Goal: Task Accomplishment & Management: Use online tool/utility

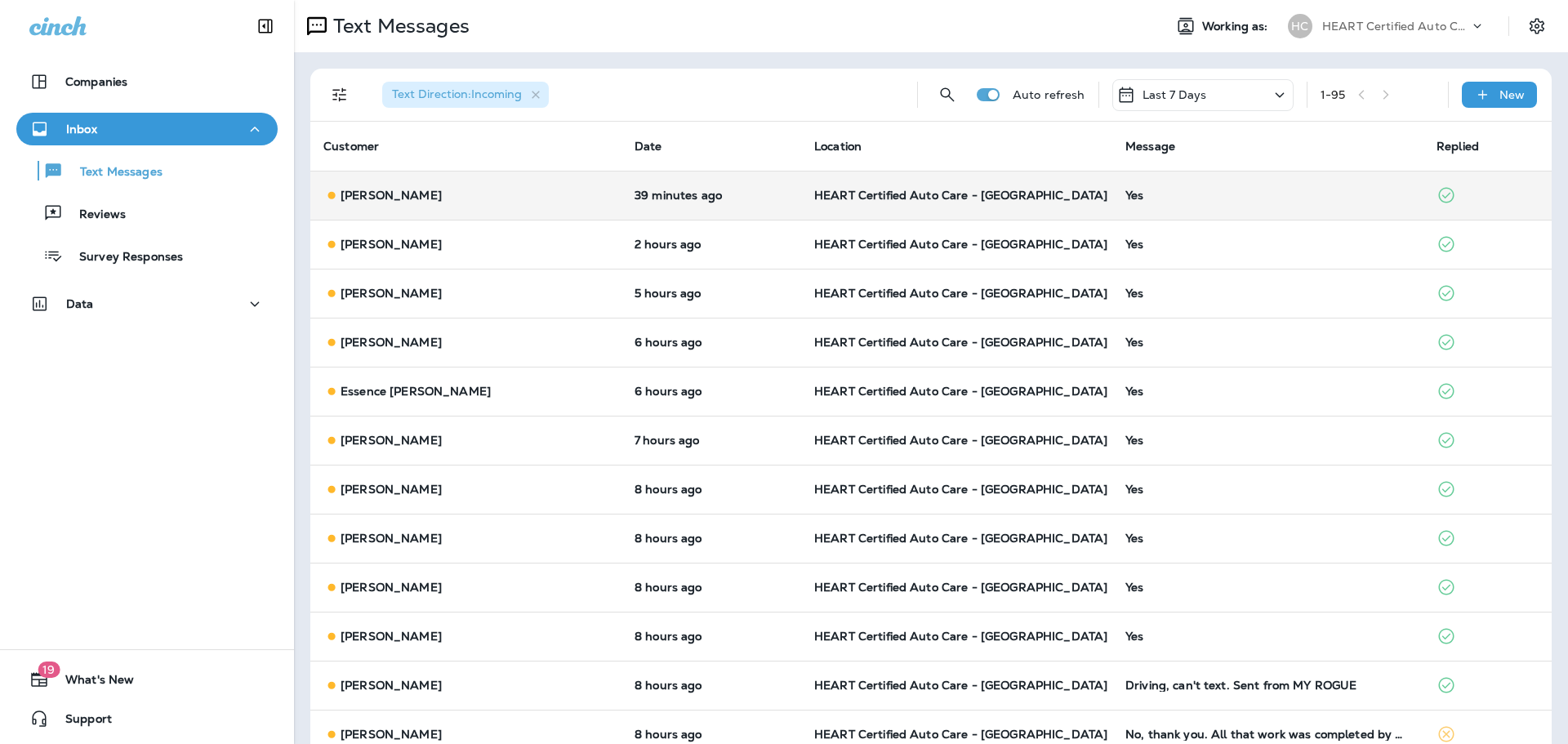
click at [1112, 206] on td "Yes" at bounding box center [1267, 195] width 311 height 49
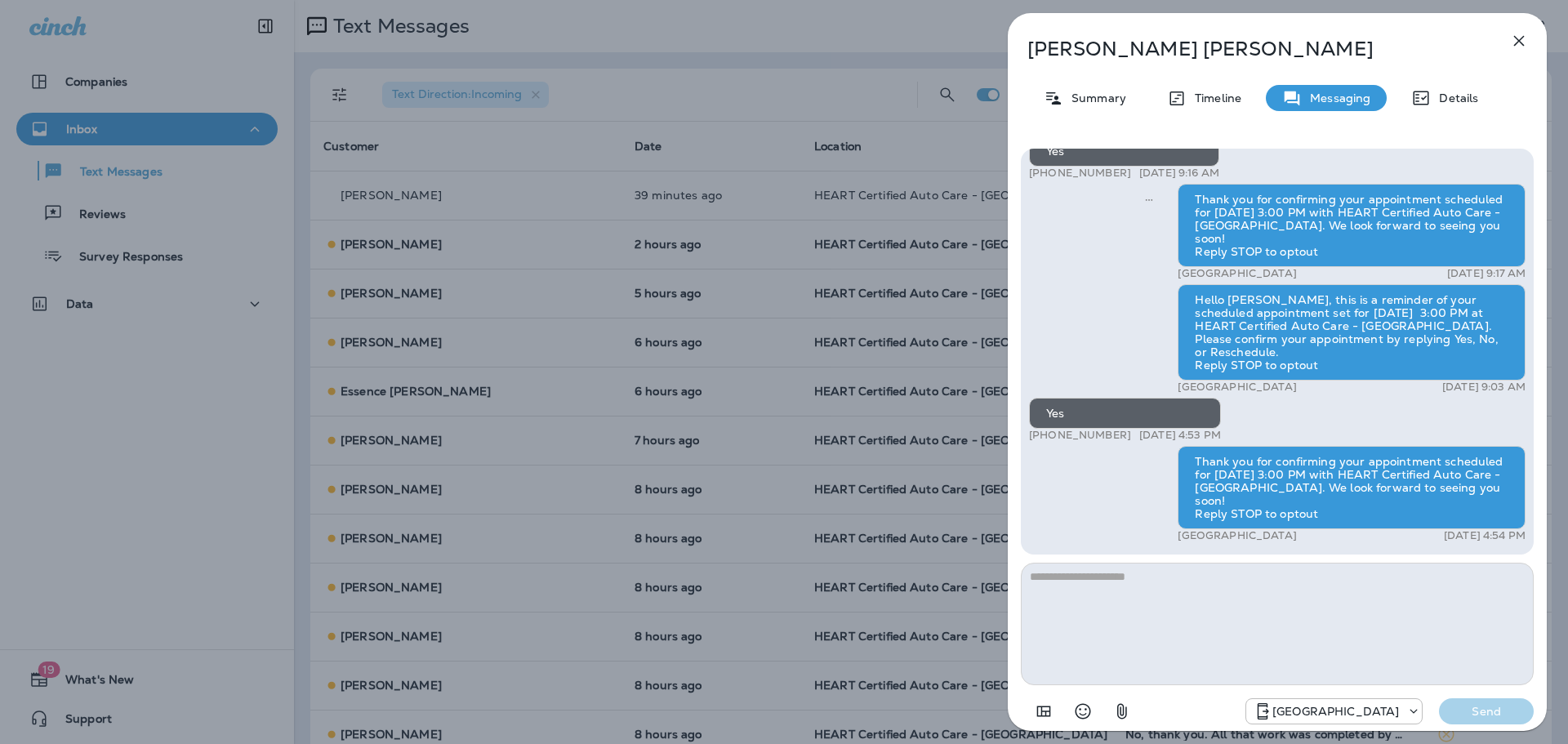
click at [1526, 41] on icon "button" at bounding box center [1519, 41] width 20 height 20
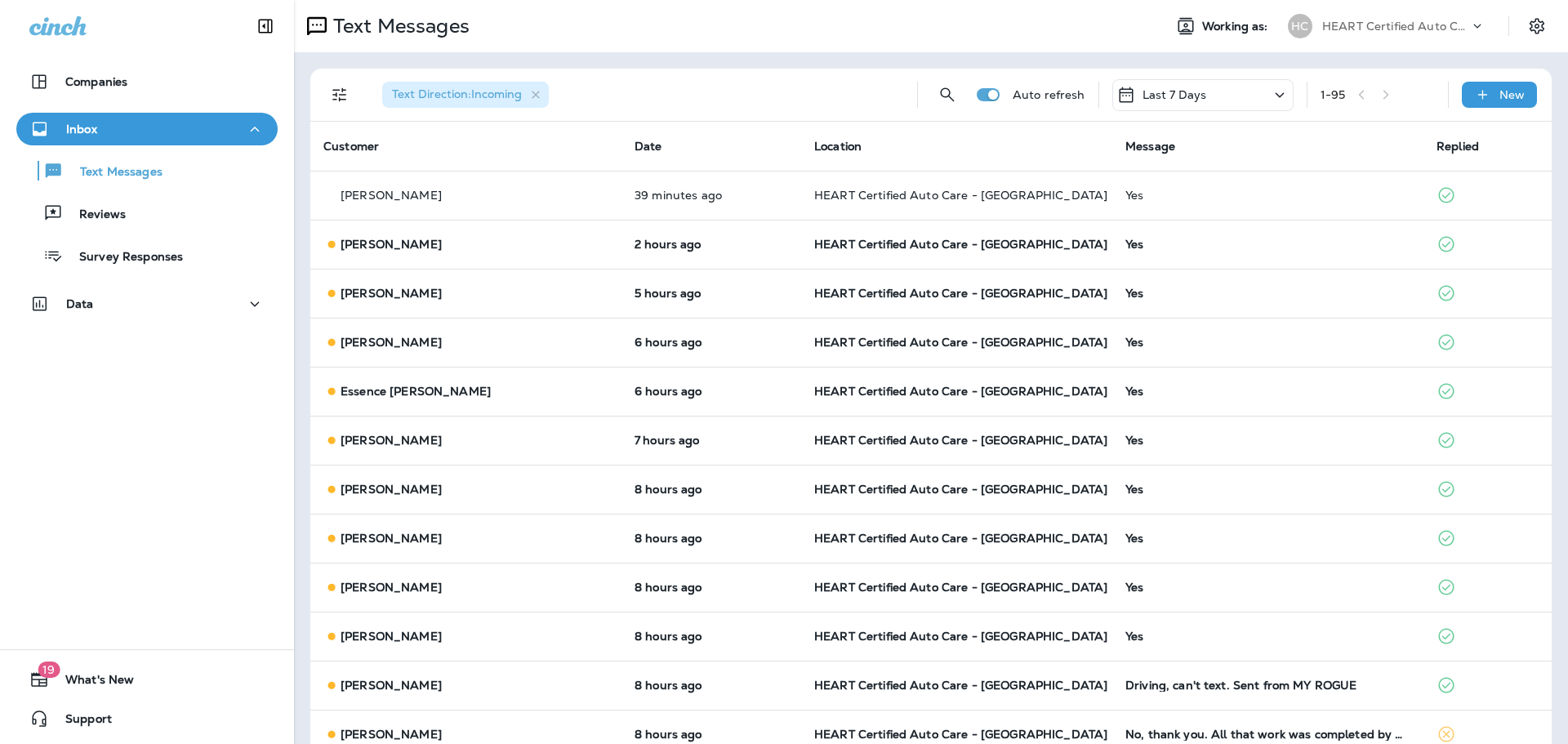
click at [1125, 247] on div "Yes" at bounding box center [1268, 244] width 285 height 13
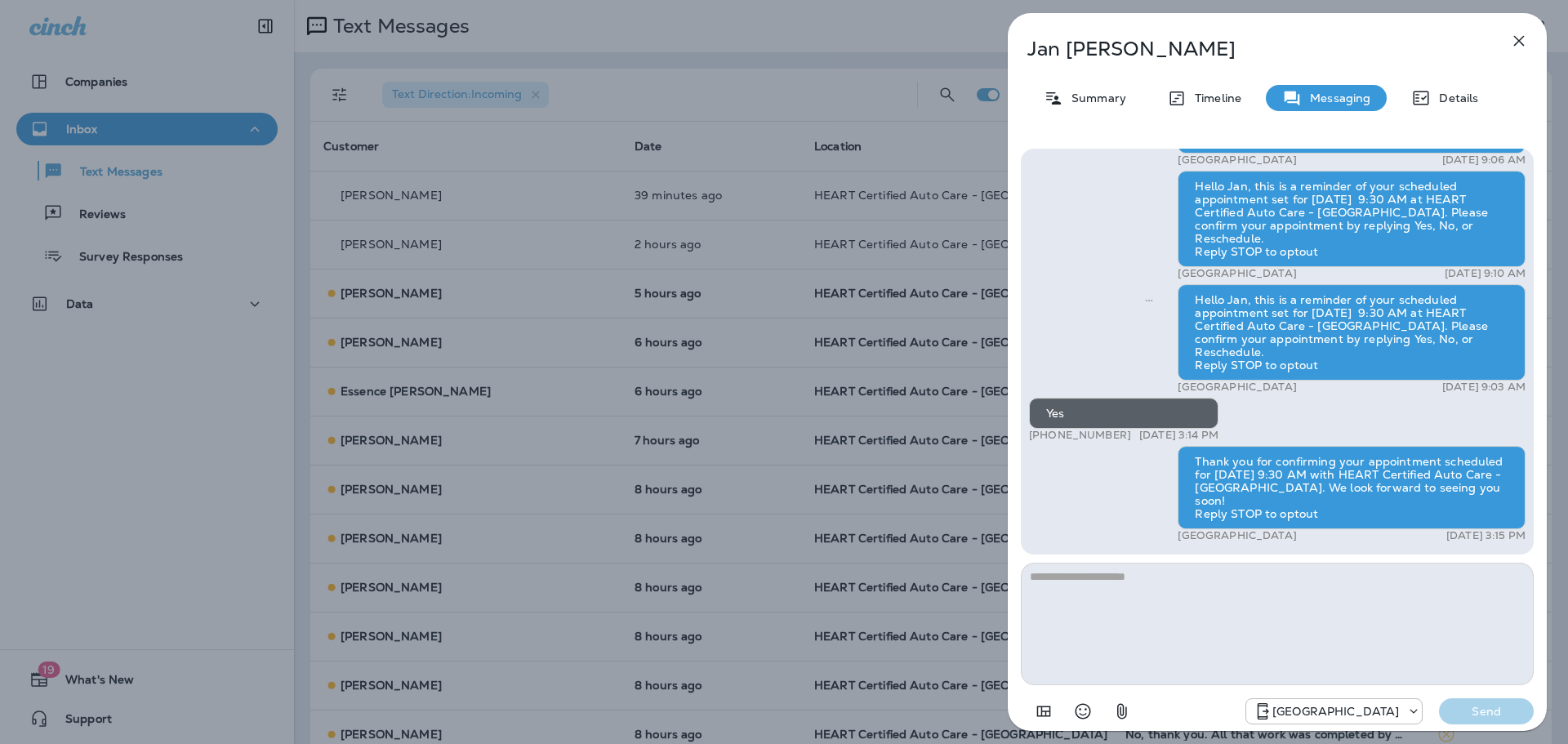
click at [1522, 39] on icon "button" at bounding box center [1519, 41] width 20 height 20
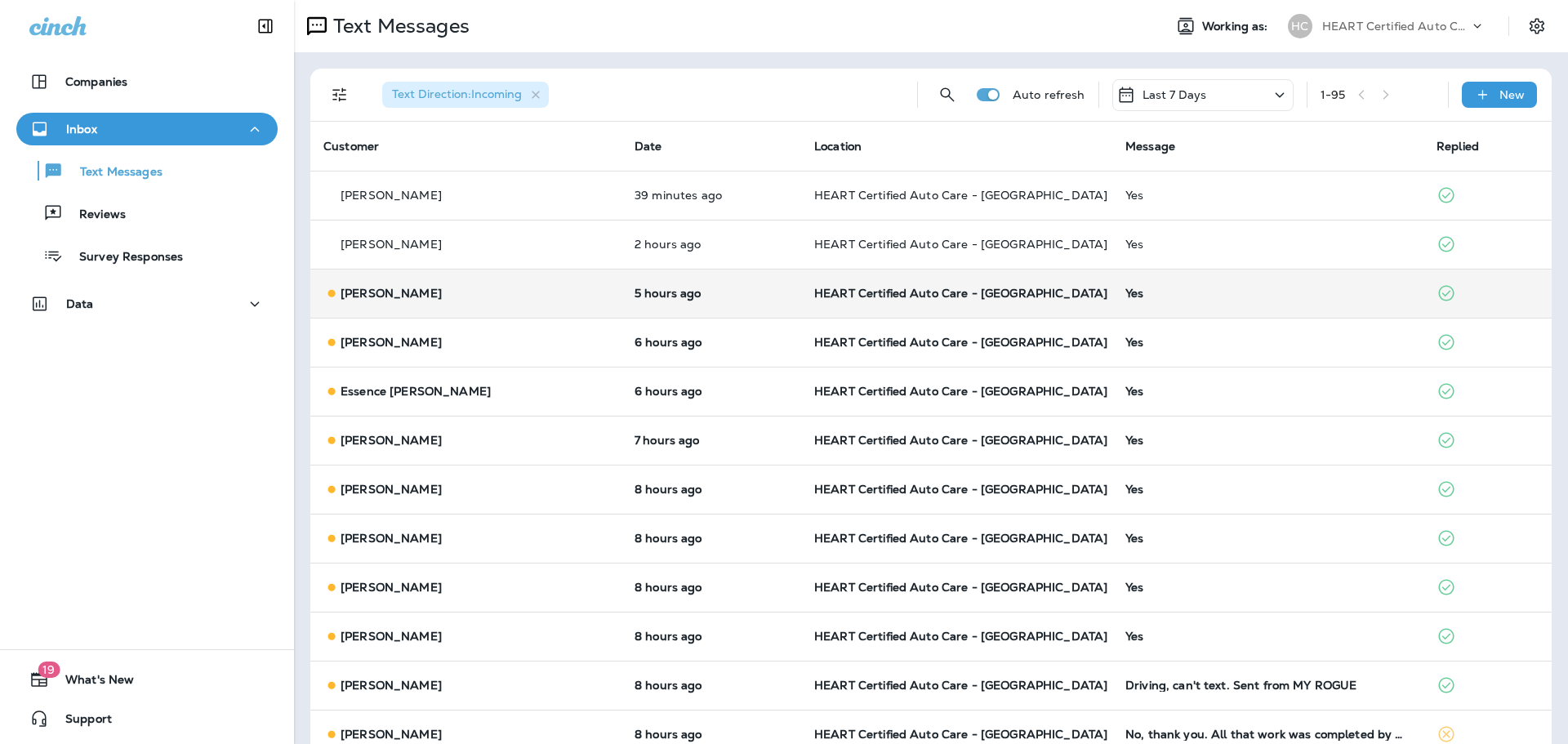
click at [1112, 297] on td "Yes" at bounding box center [1267, 293] width 311 height 49
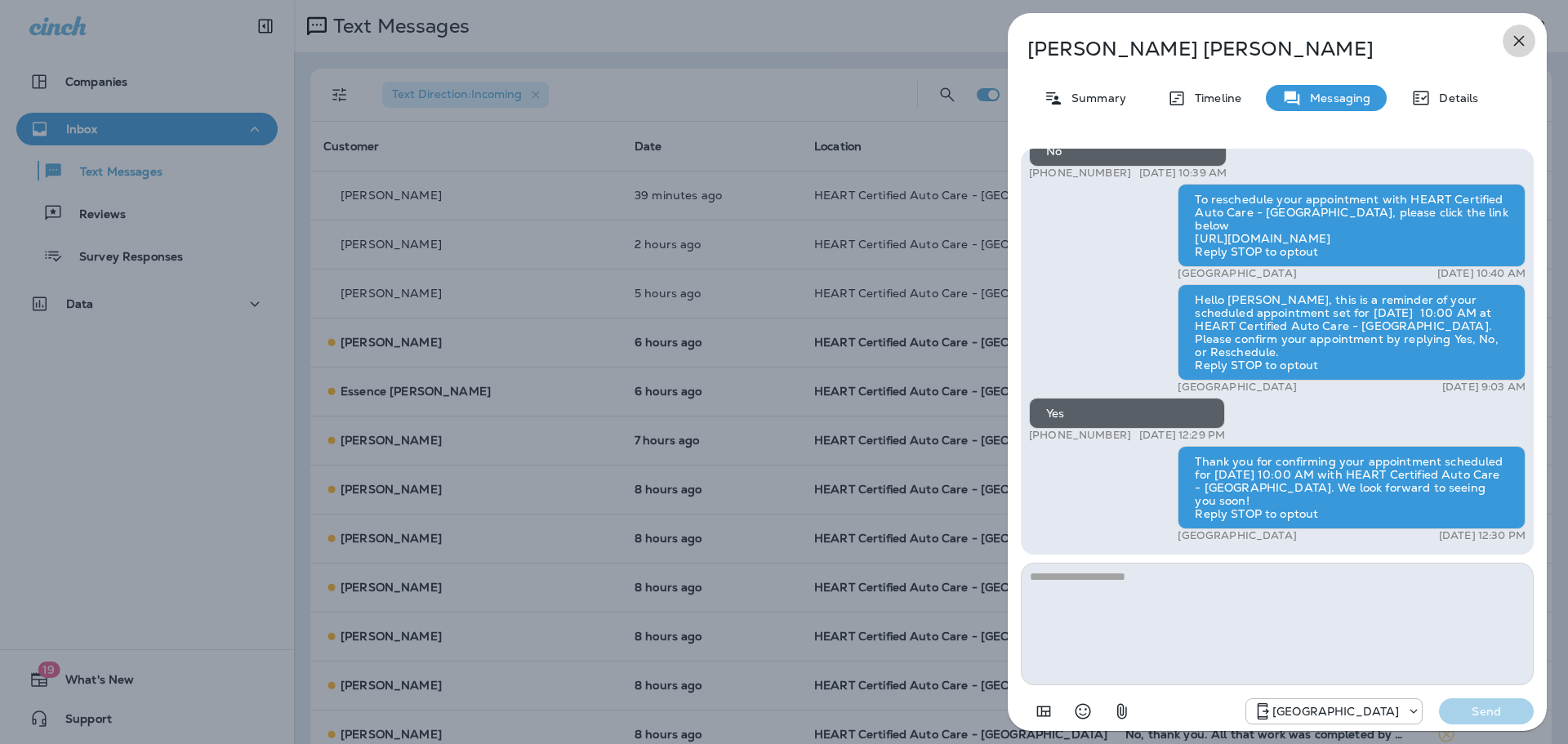
click at [1513, 47] on icon "button" at bounding box center [1519, 41] width 20 height 20
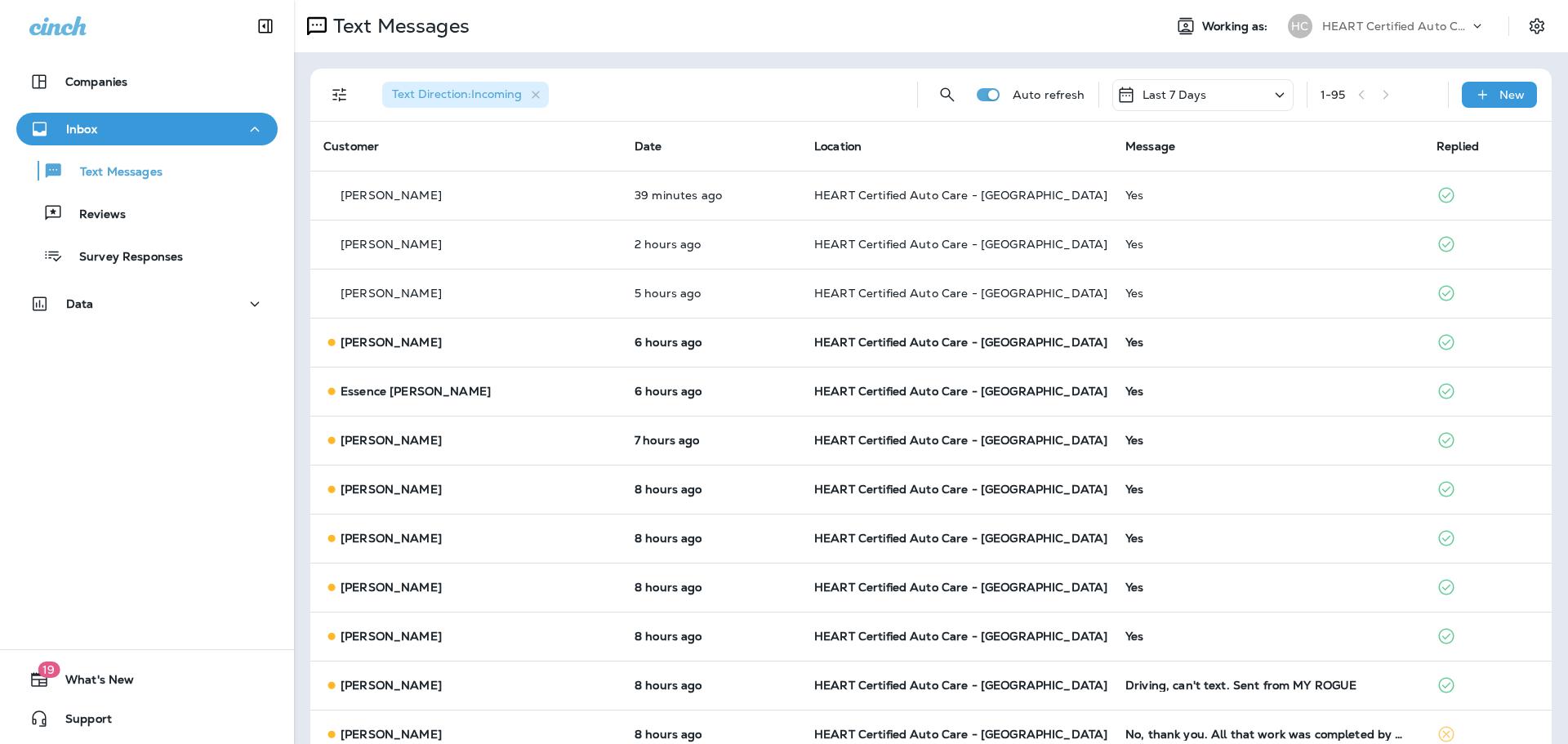
click at [1125, 342] on div "Yes" at bounding box center [1268, 342] width 285 height 13
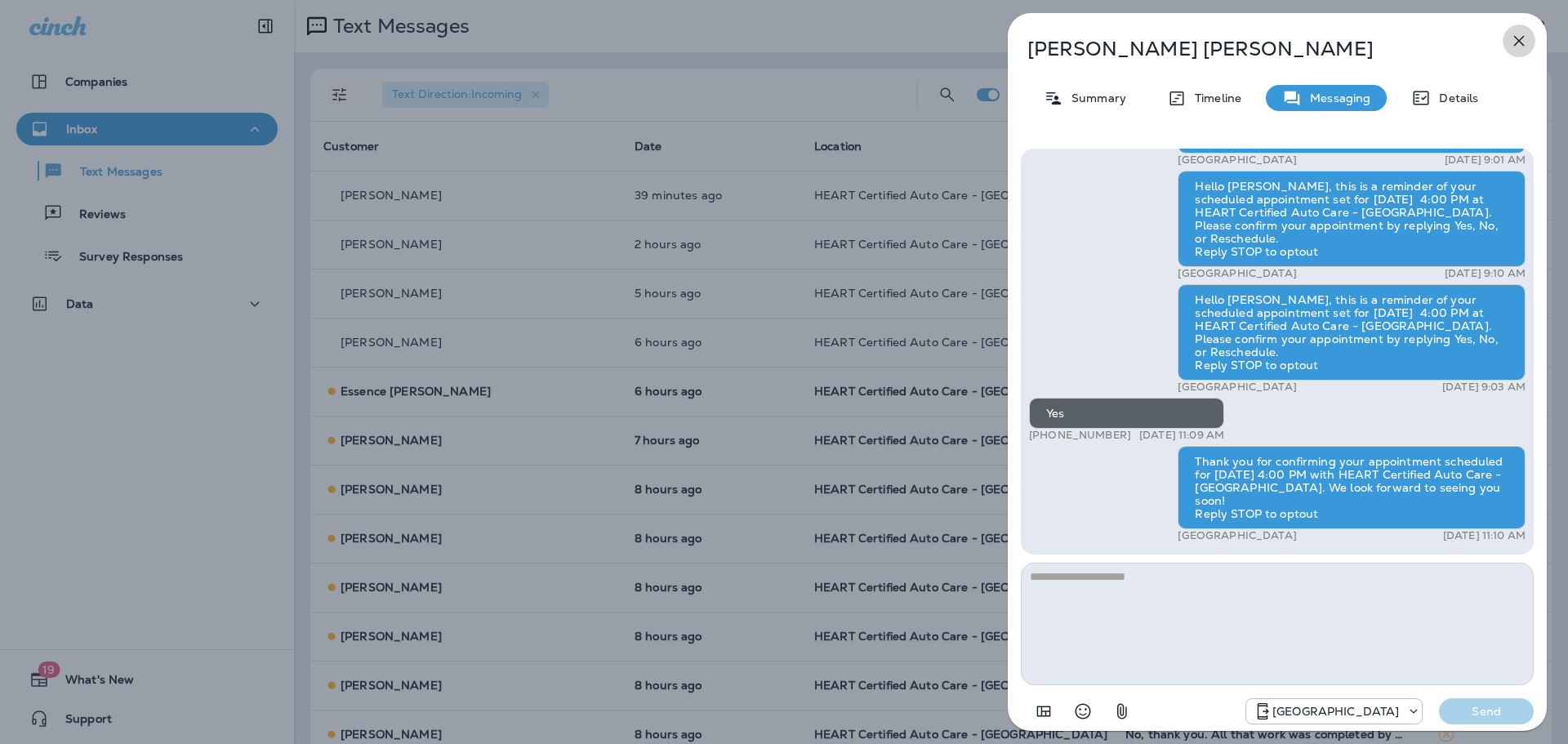
click at [1526, 32] on icon "button" at bounding box center [1519, 41] width 20 height 20
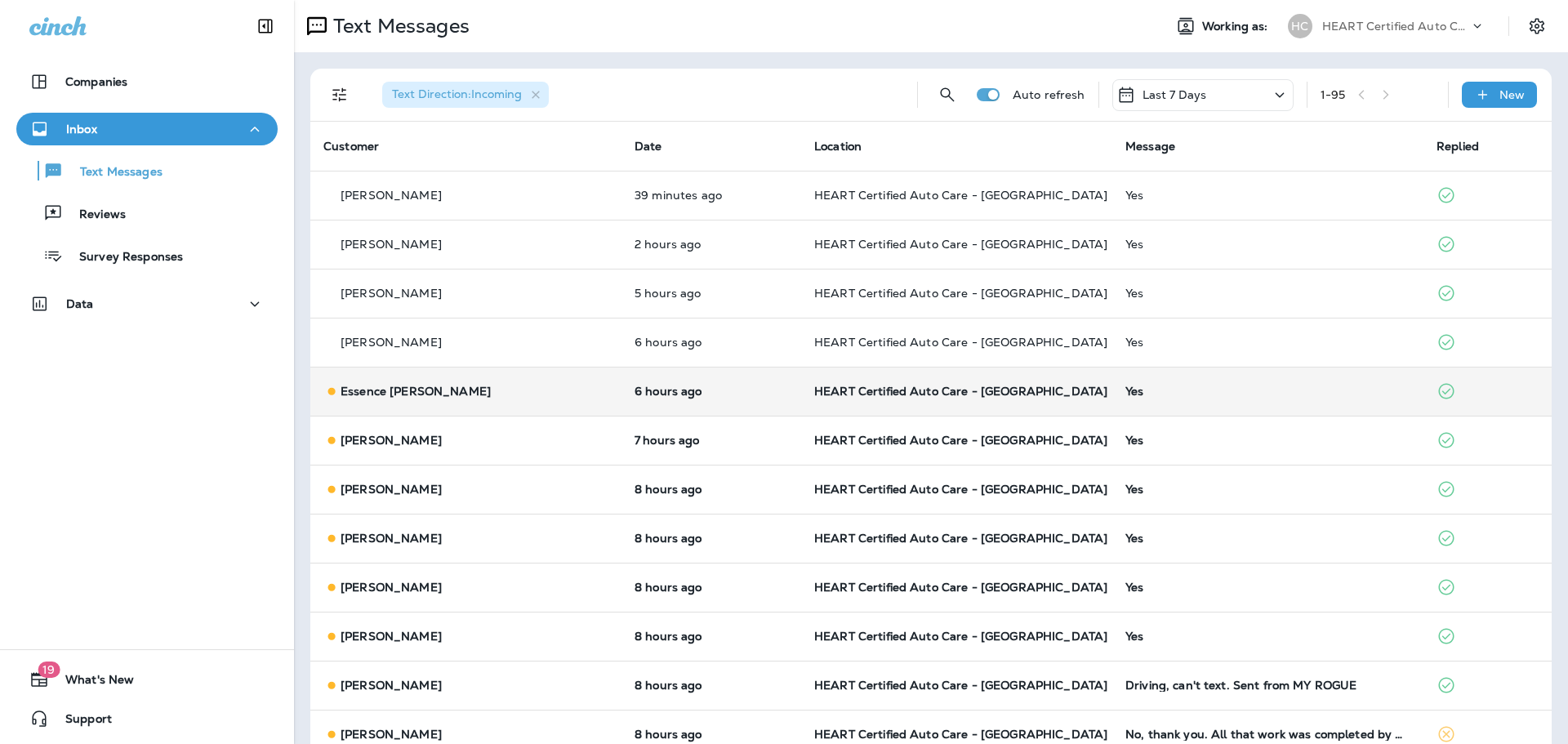
click at [1125, 394] on div "Yes" at bounding box center [1268, 391] width 285 height 13
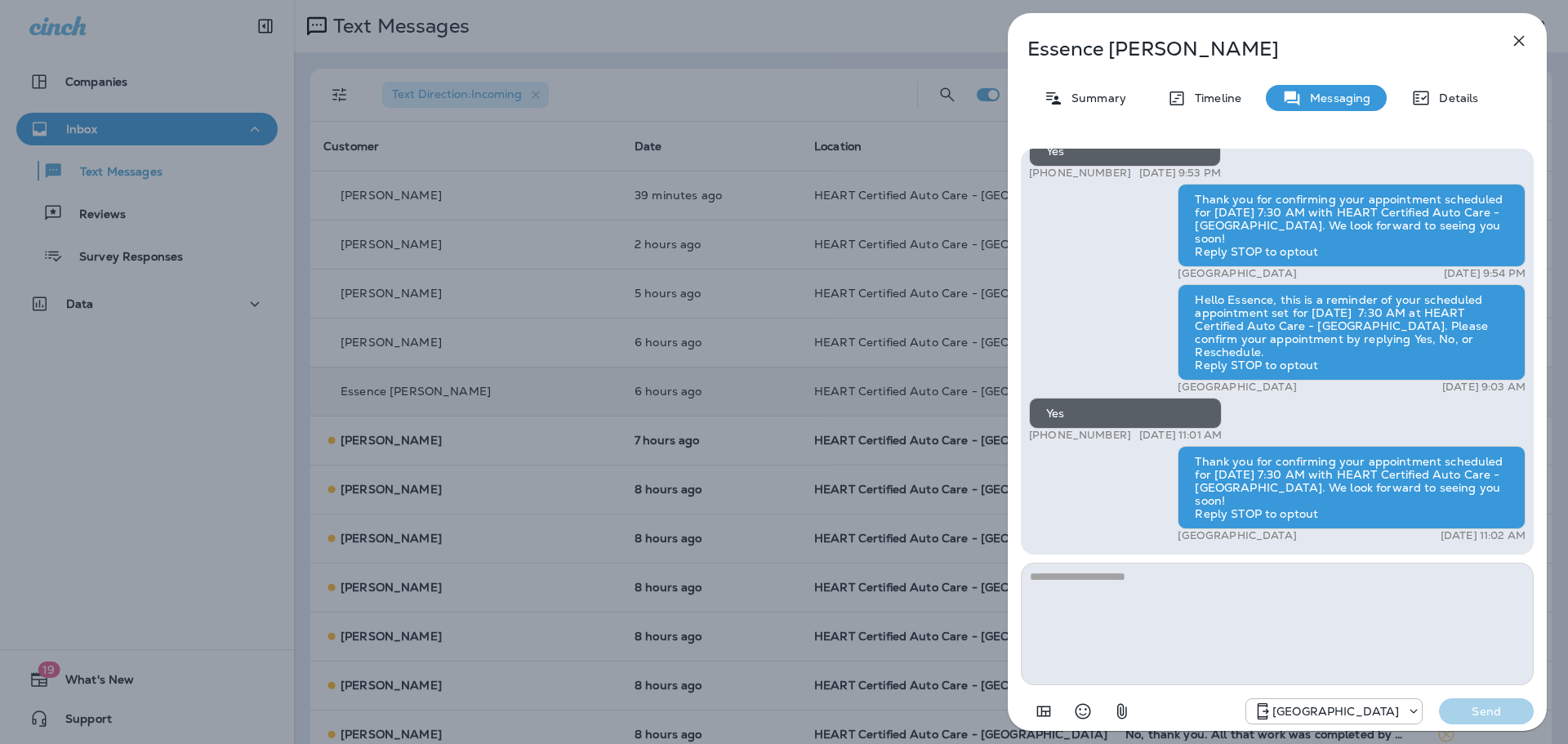
click at [1509, 38] on button "button" at bounding box center [1519, 40] width 32 height 32
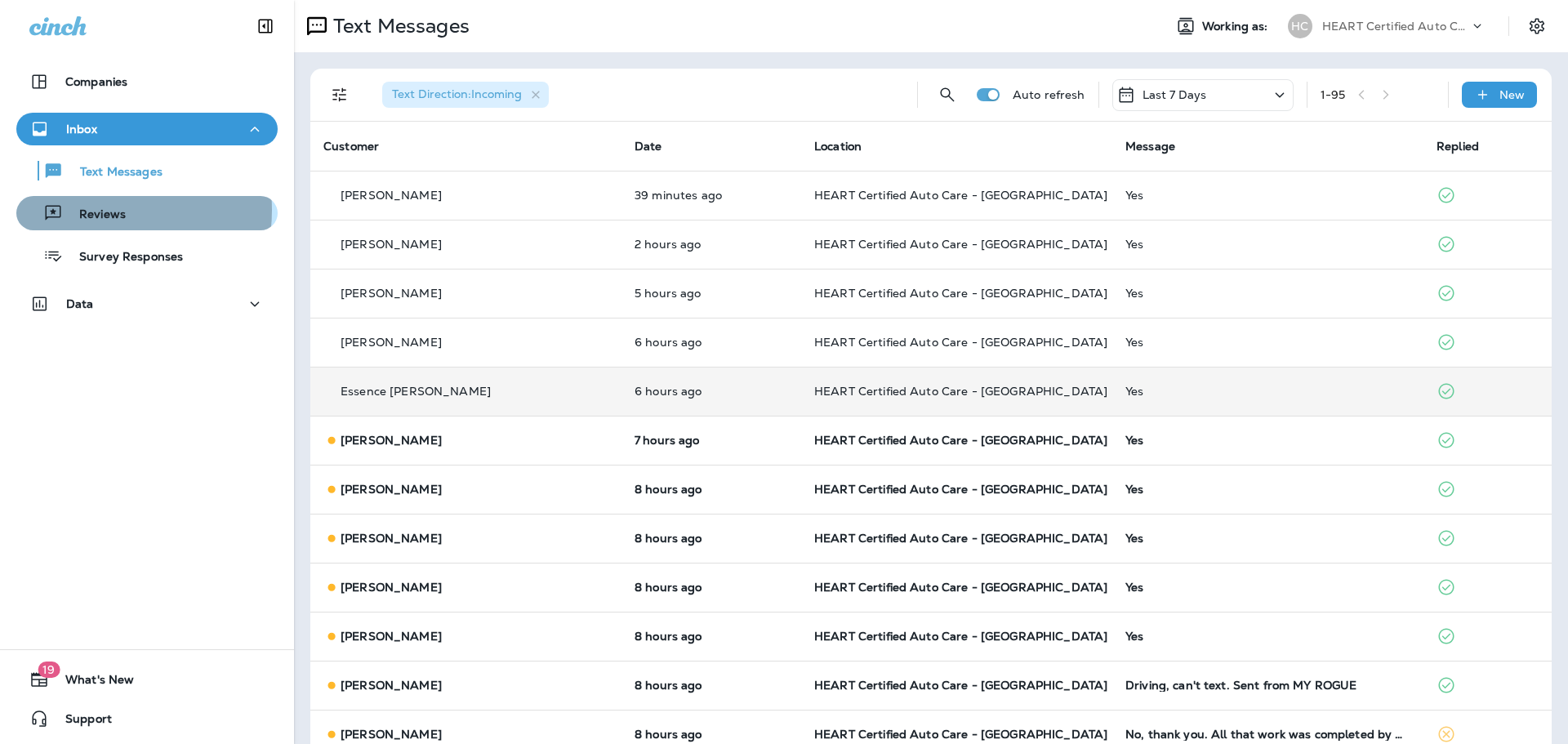
click at [97, 209] on p "Reviews" at bounding box center [94, 214] width 63 height 15
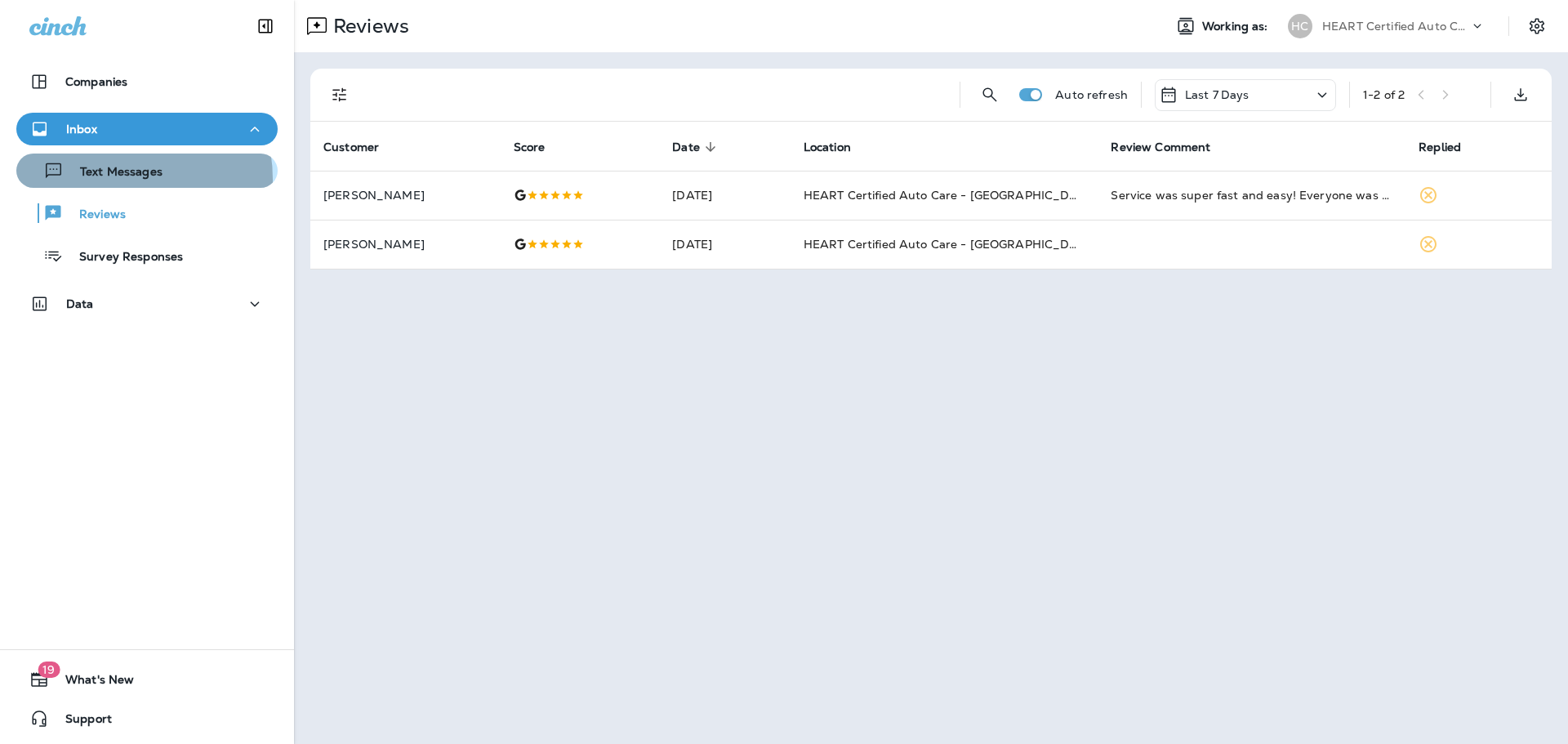
click at [105, 179] on p "Text Messages" at bounding box center [113, 172] width 99 height 15
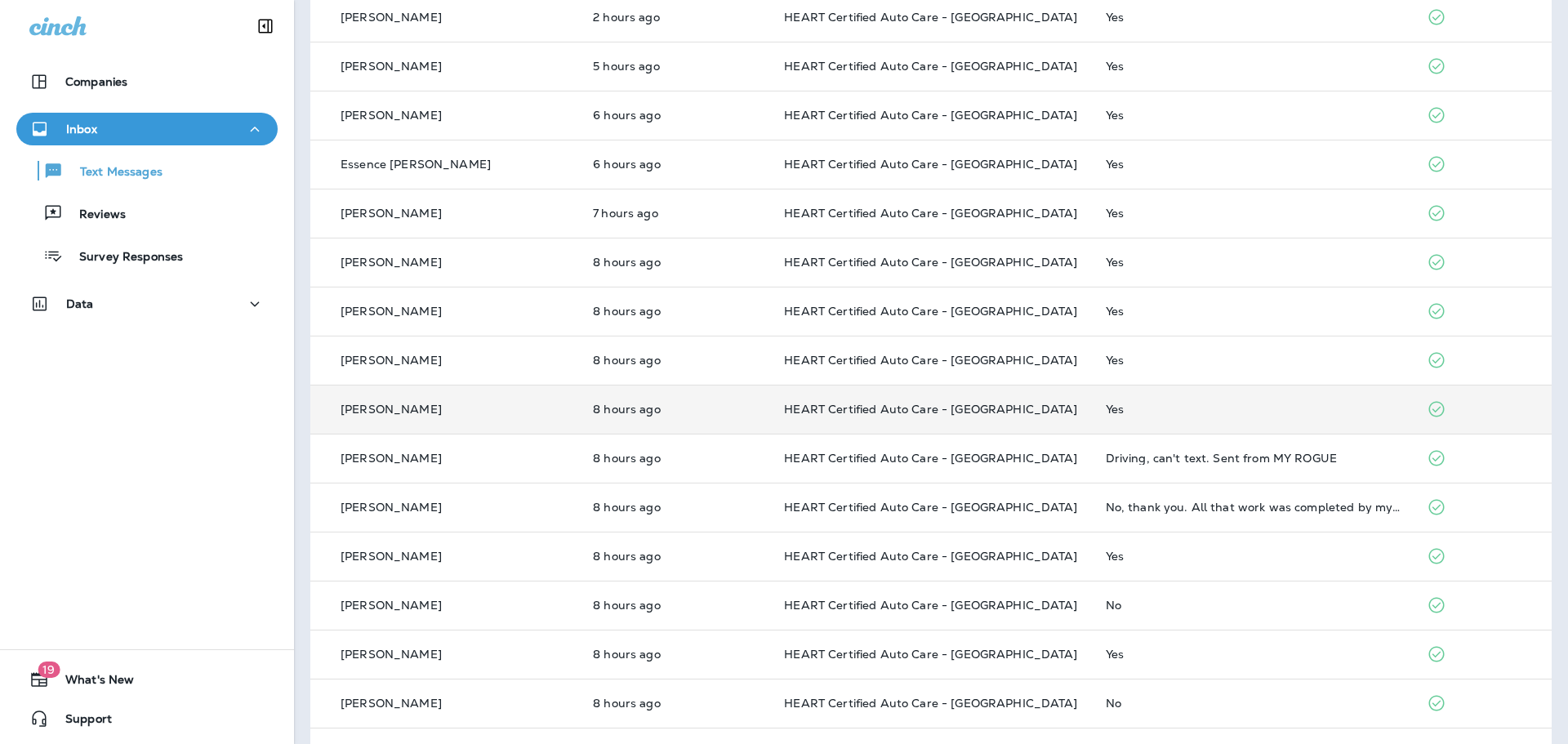
scroll to position [245, 0]
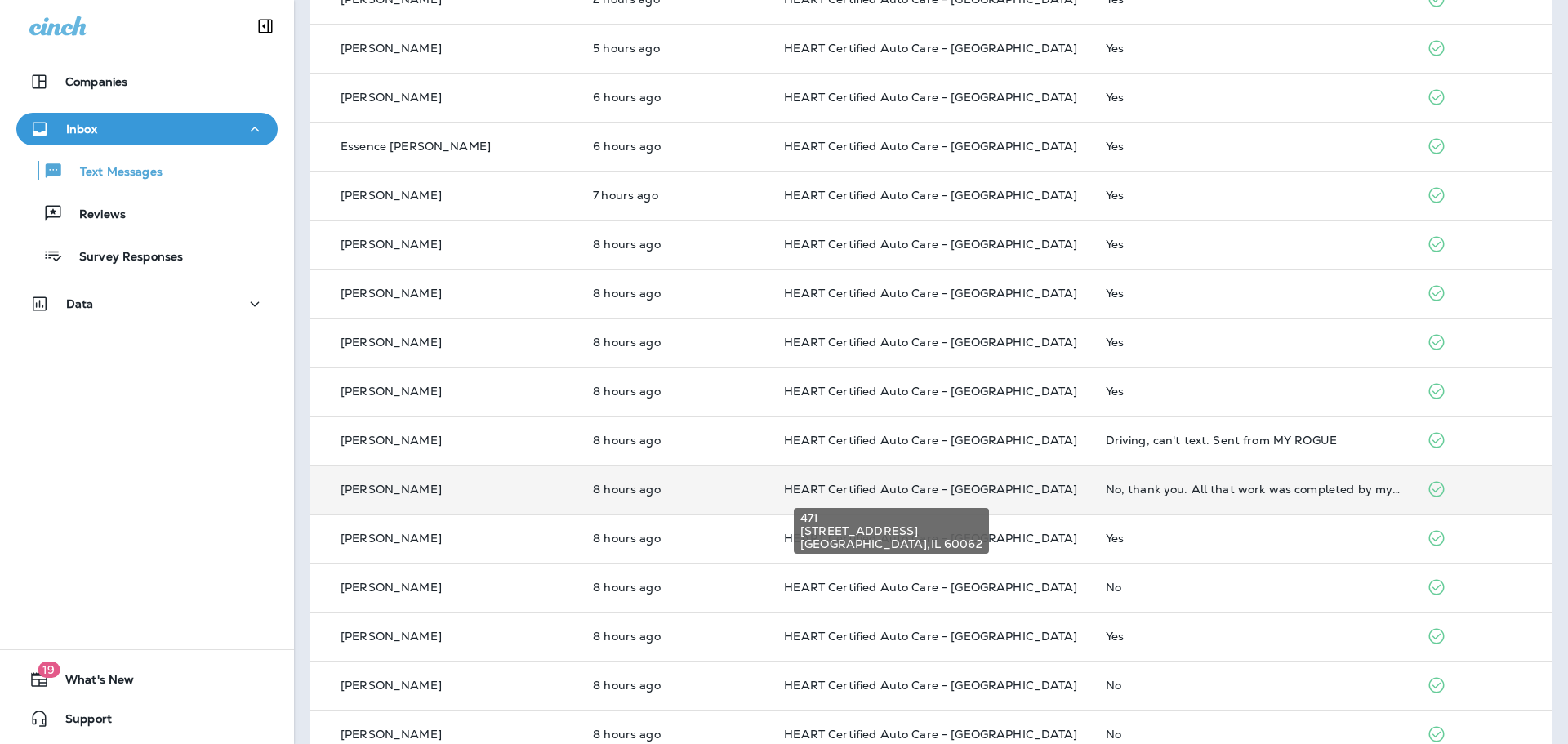
click at [947, 493] on span "HEART Certified Auto Care - [GEOGRAPHIC_DATA]" at bounding box center [930, 489] width 293 height 14
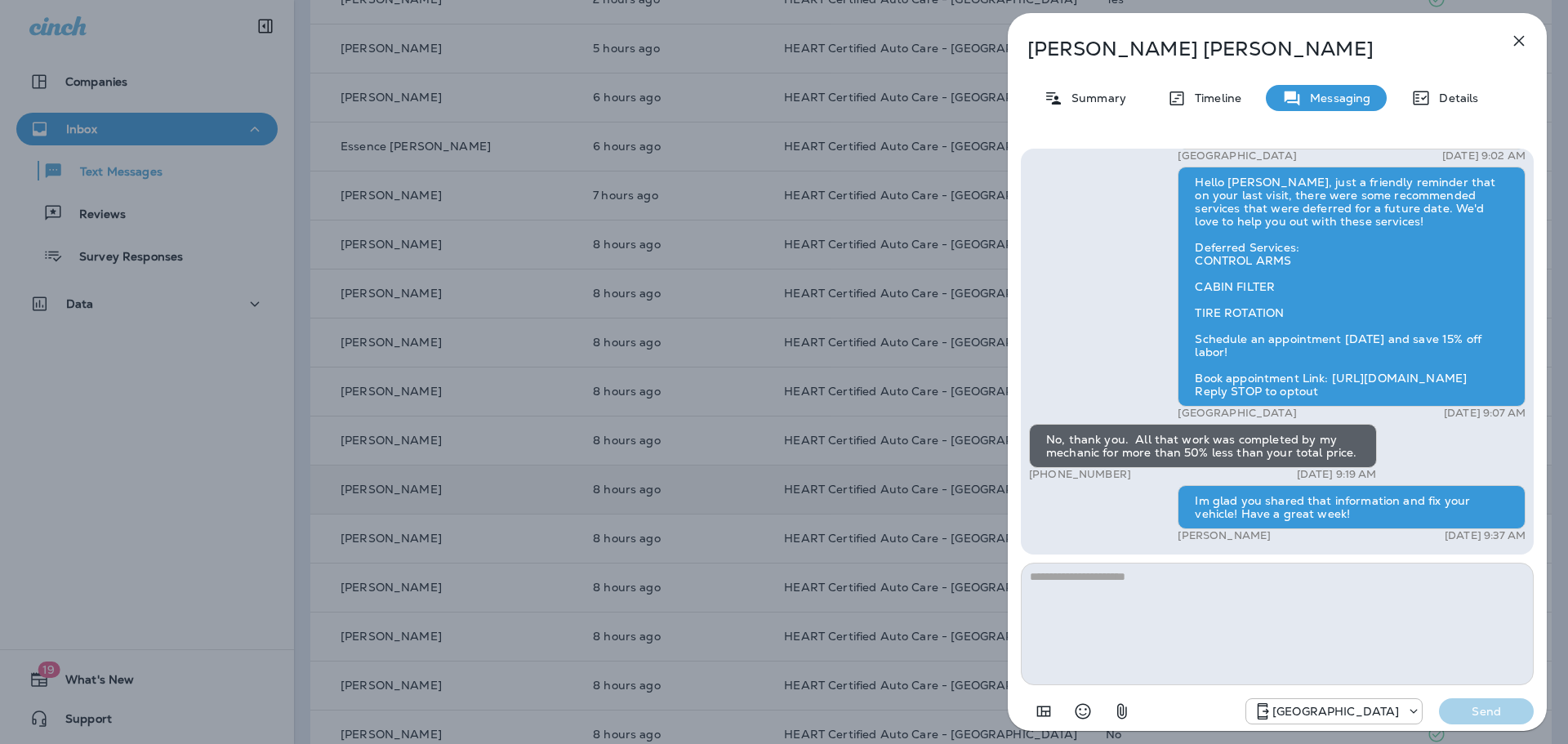
click at [1521, 41] on icon "button" at bounding box center [1519, 41] width 20 height 20
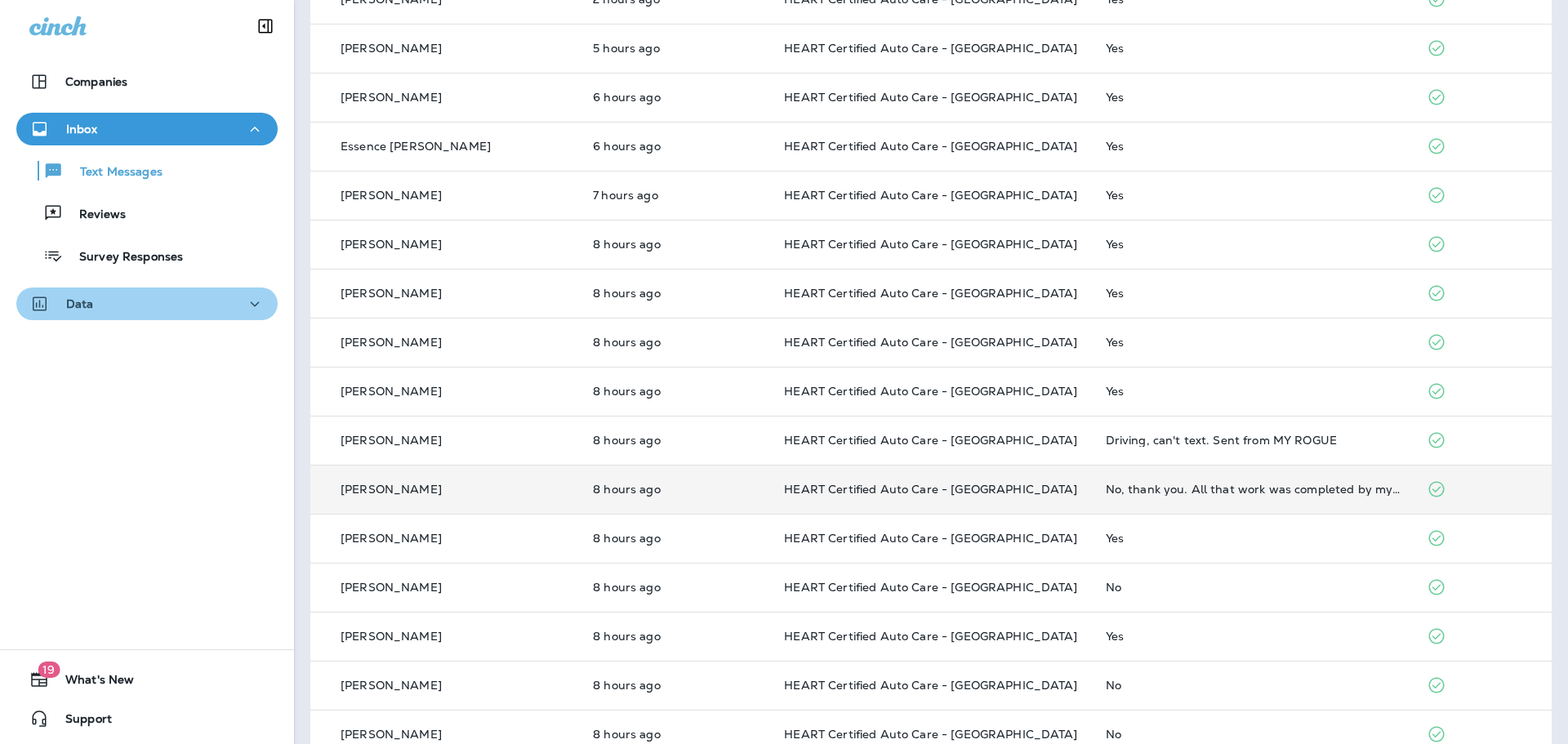
click at [176, 305] on div "Data" at bounding box center [147, 304] width 235 height 21
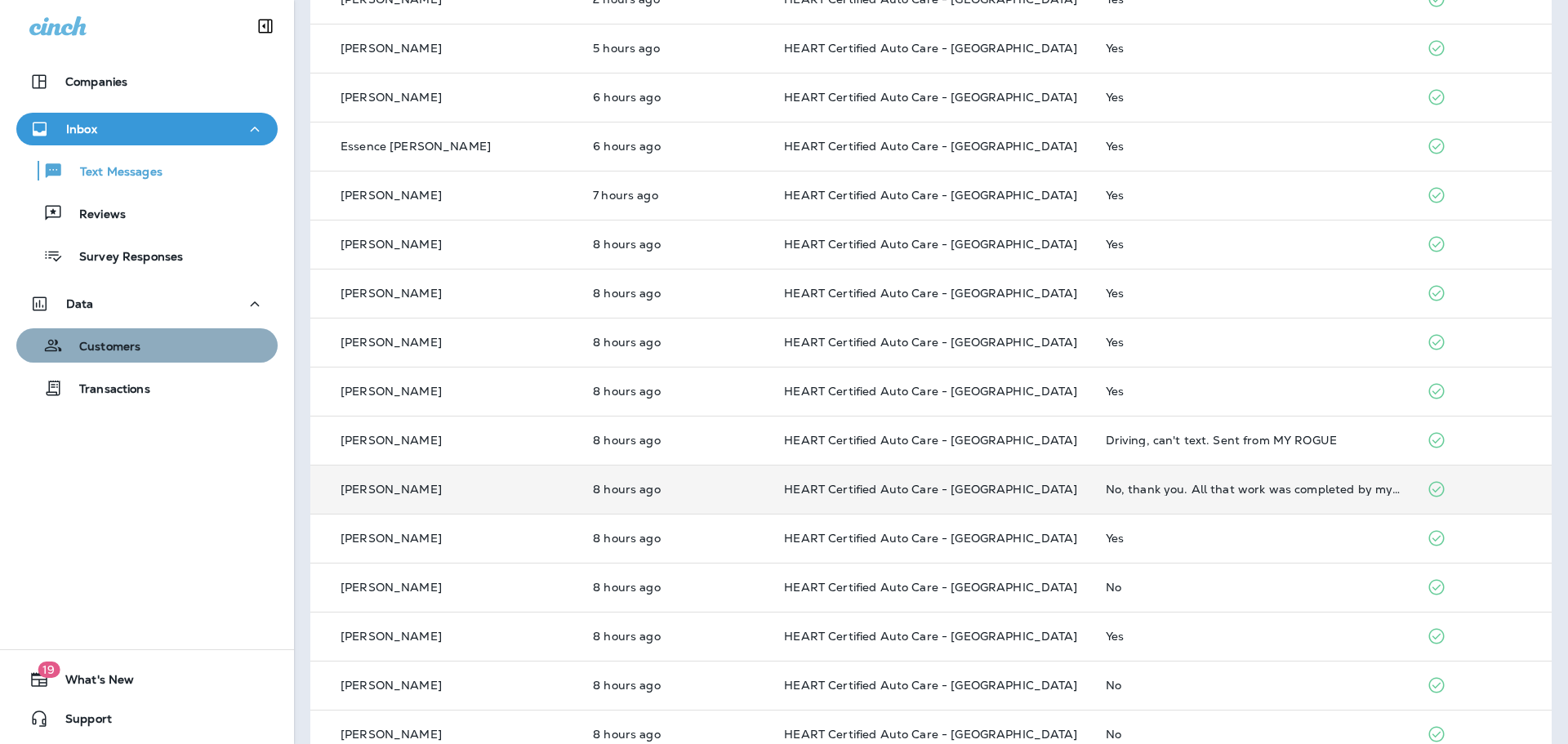
click at [162, 340] on div "Customers" at bounding box center [147, 345] width 248 height 24
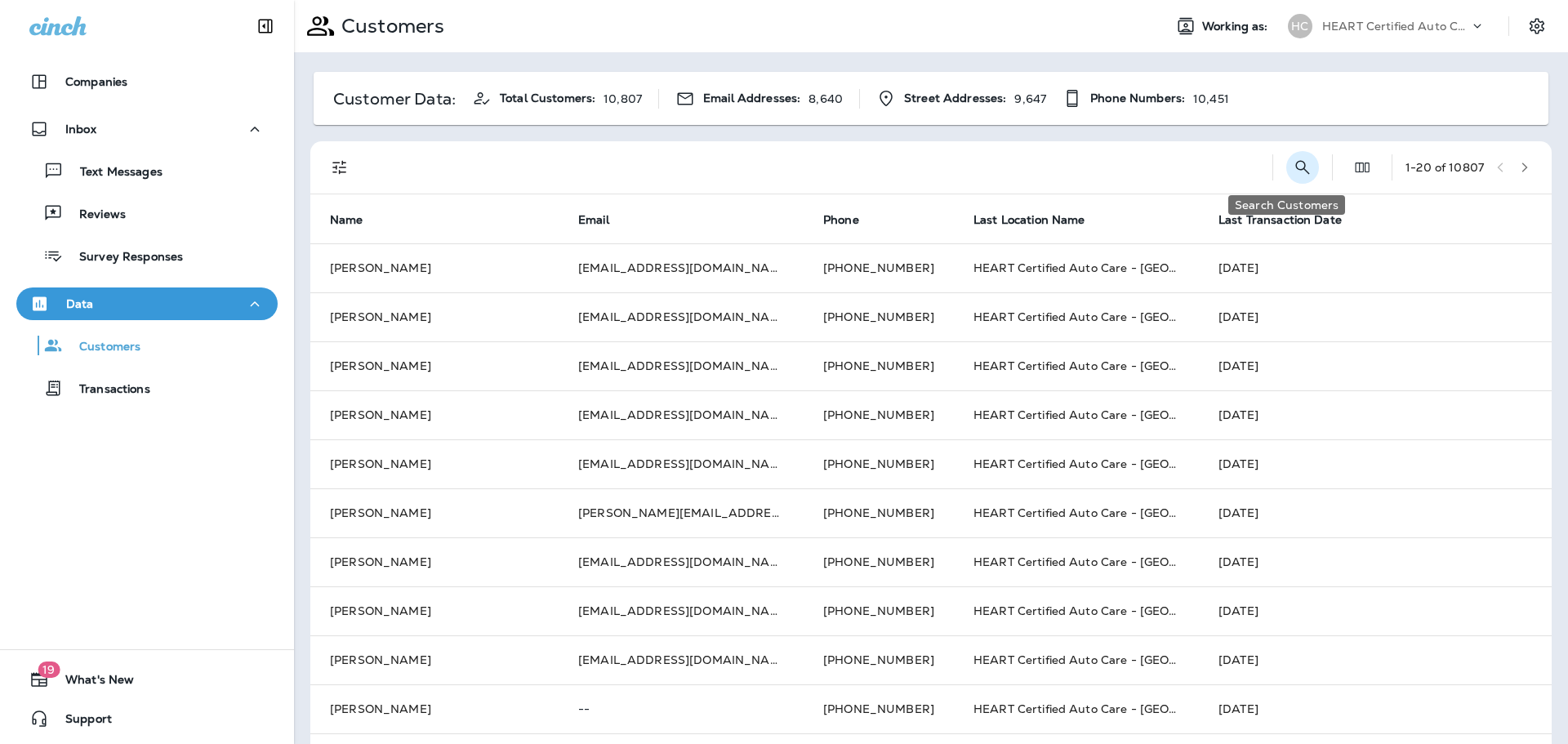
click at [1293, 176] on icon "Search Customers" at bounding box center [1303, 168] width 20 height 20
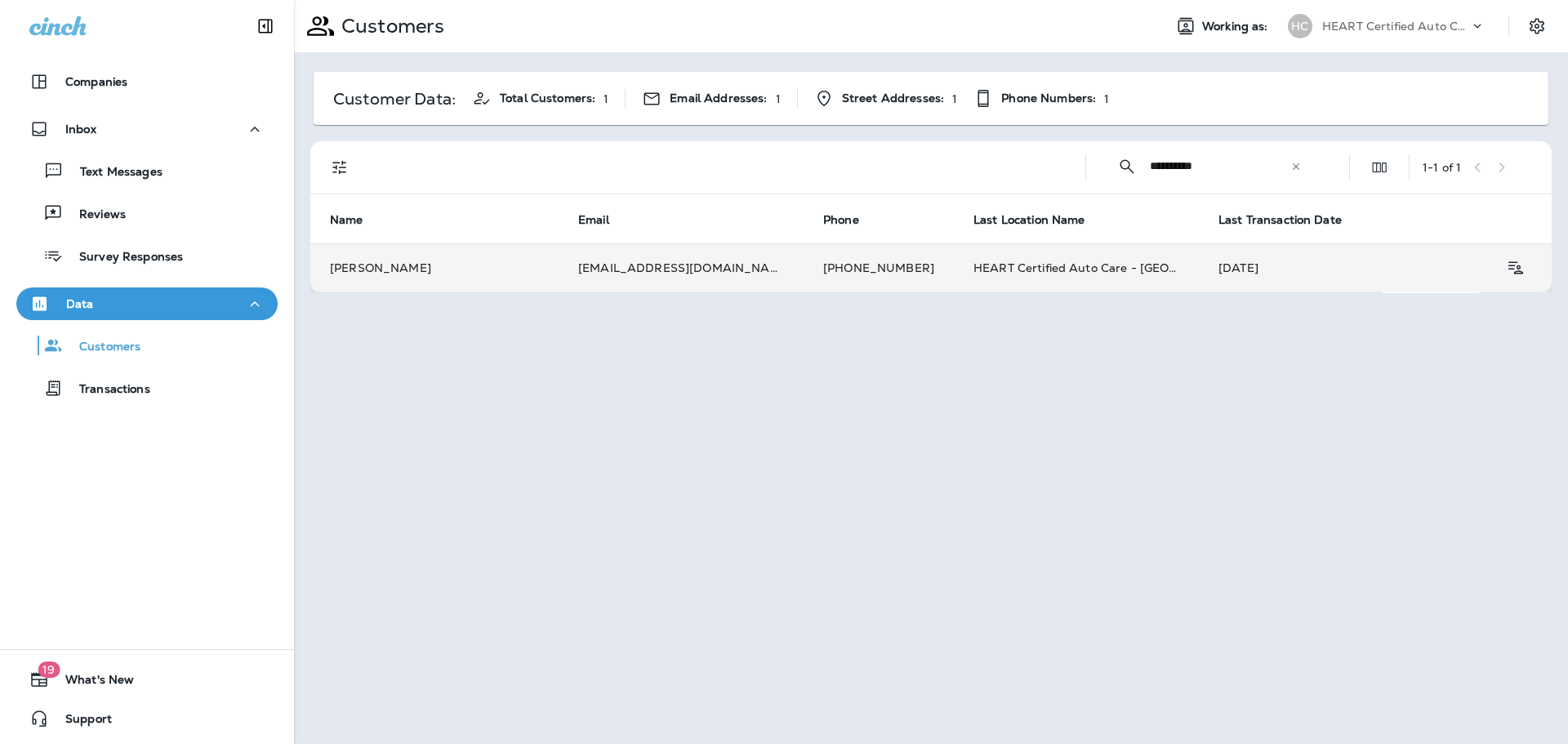
type input "**********"
click at [383, 270] on td "[PERSON_NAME]" at bounding box center [434, 267] width 248 height 49
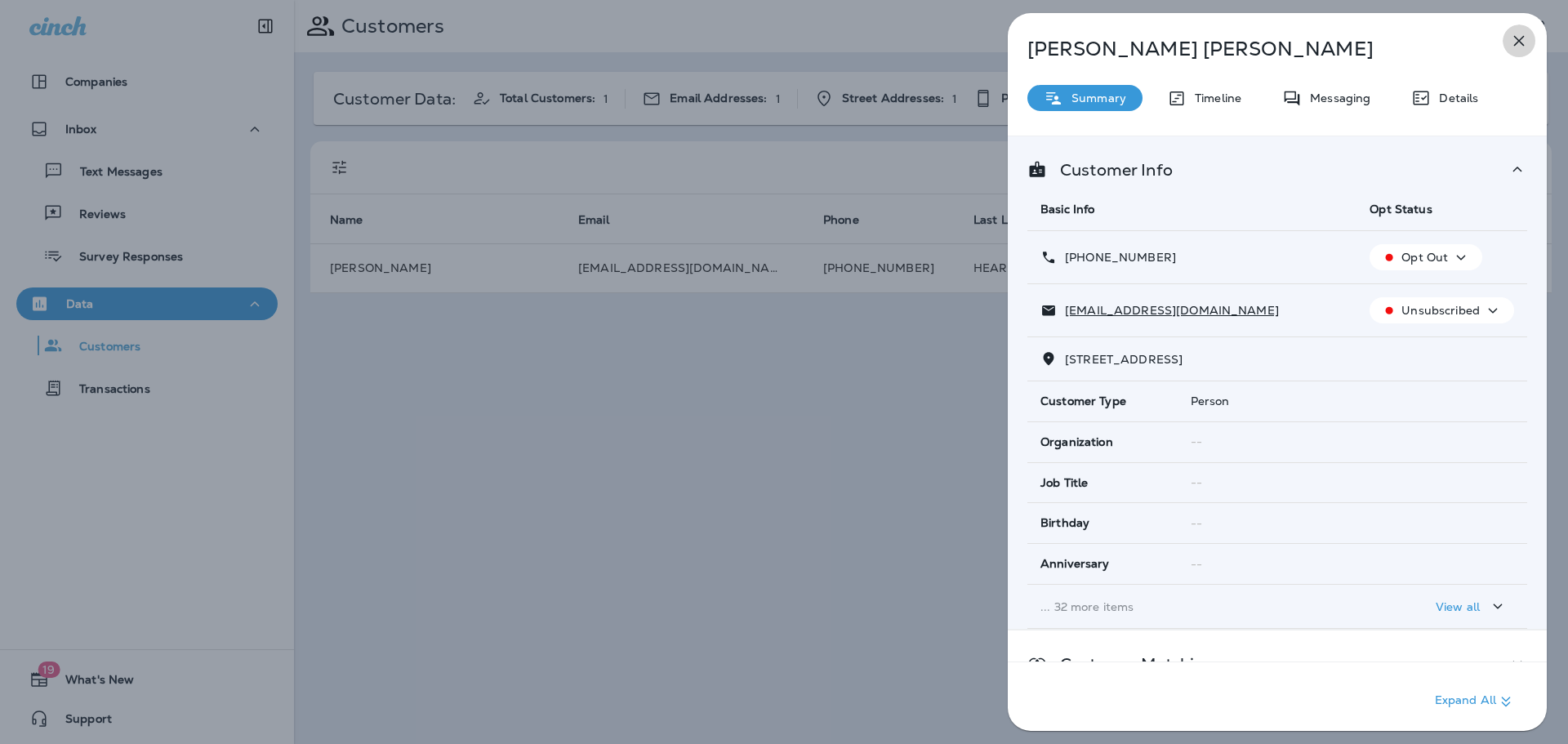
click at [1518, 34] on icon "button" at bounding box center [1519, 41] width 20 height 20
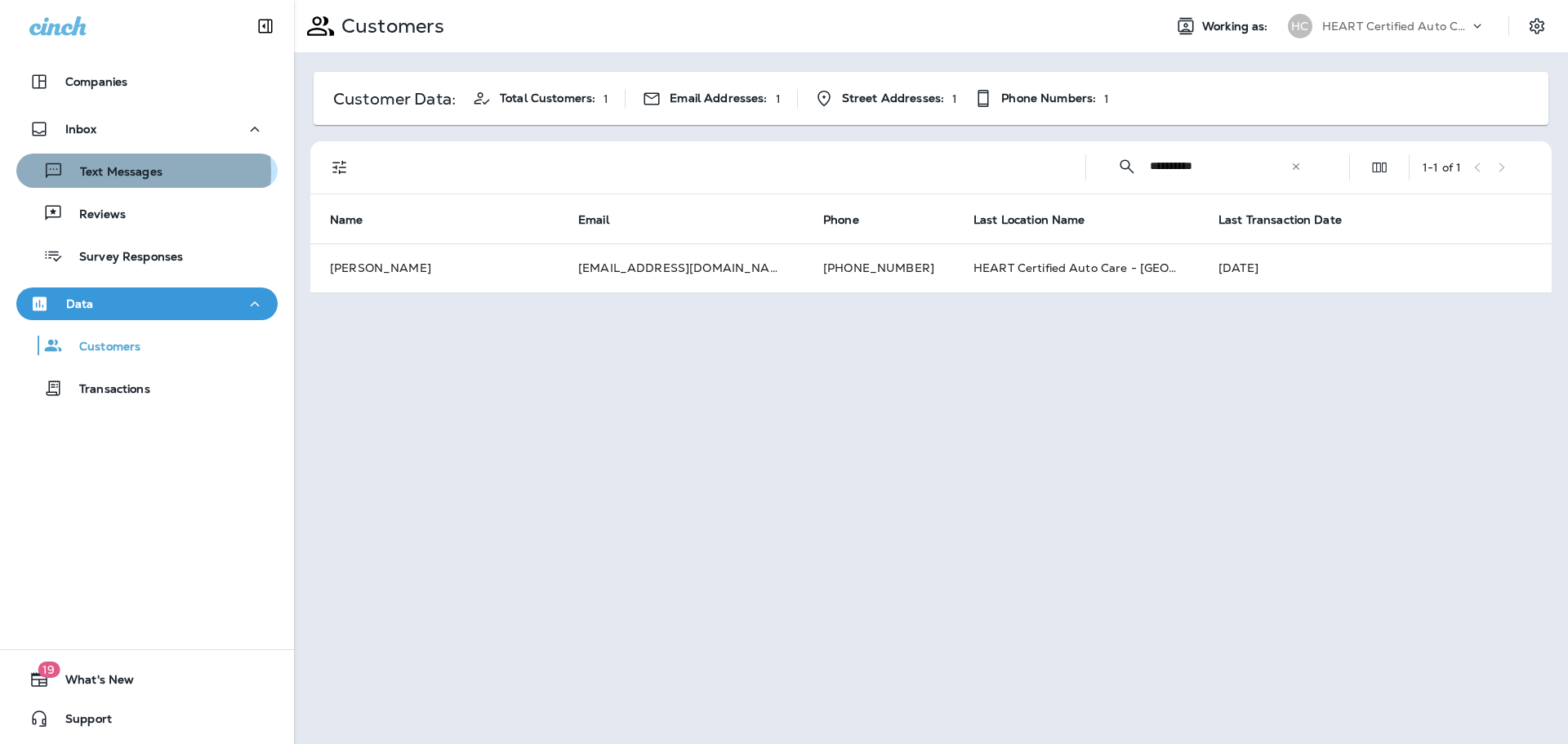
click at [108, 171] on p "Text Messages" at bounding box center [113, 172] width 99 height 15
